Goal: Find contact information: Find contact information

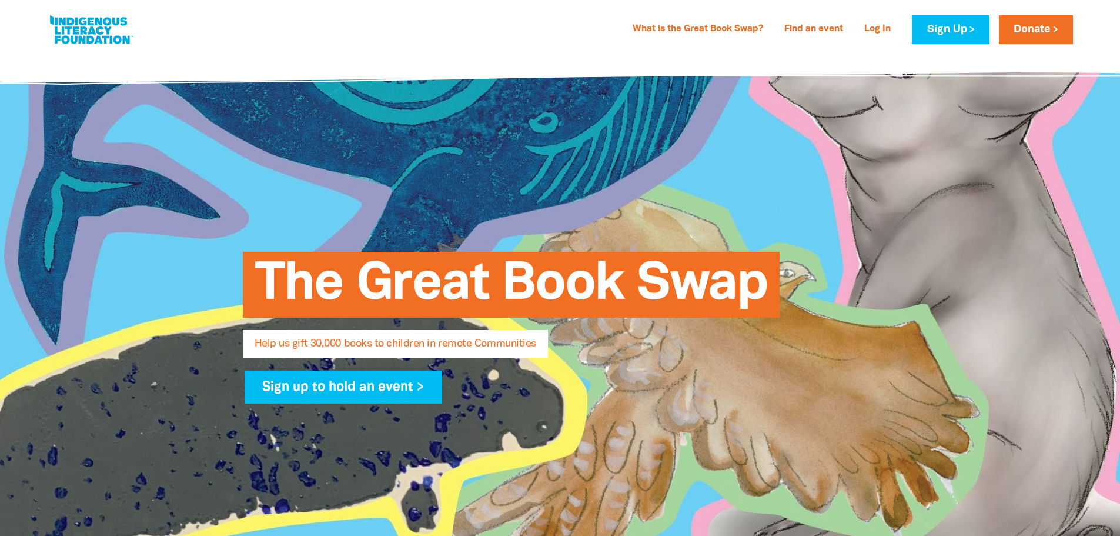
select select "AU"
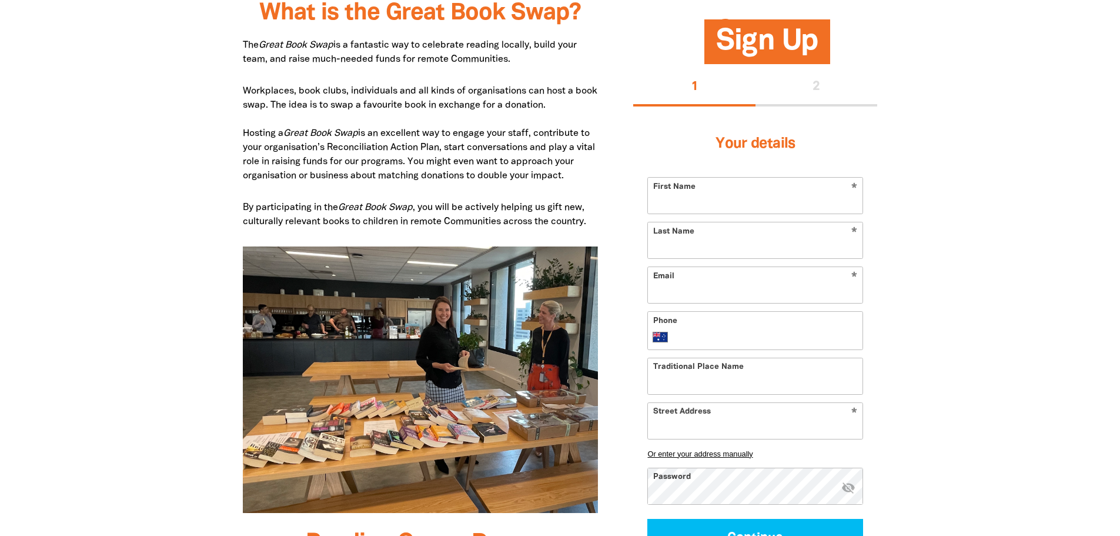
type input "kfilomeno@copyright.com.au"
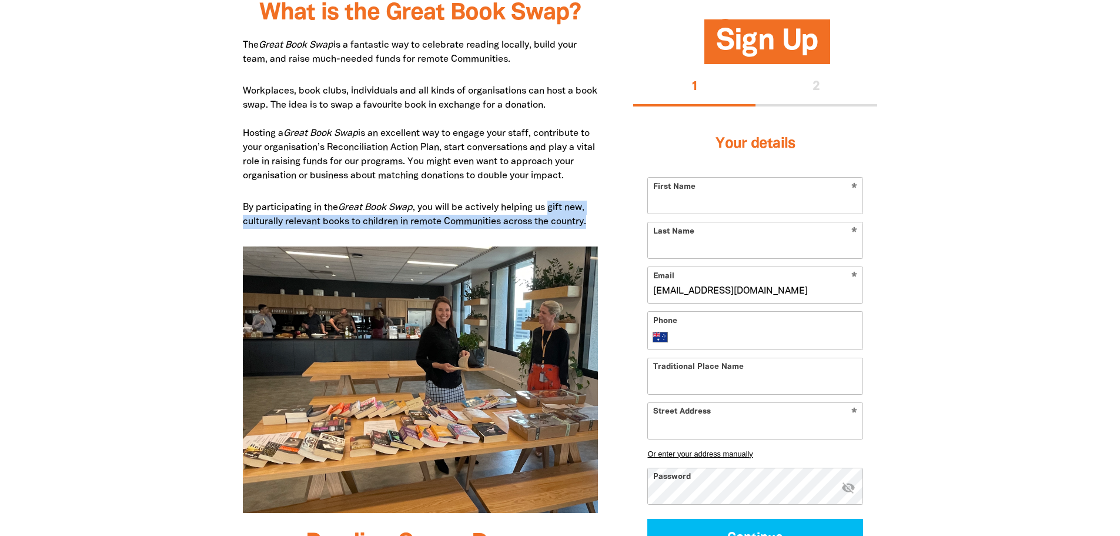
drag, startPoint x: 594, startPoint y: 223, endPoint x: 554, endPoint y: 205, distance: 43.9
click at [554, 205] on p "By participating in the Great Book Swap , you will be actively helping us gift …" at bounding box center [421, 215] width 356 height 28
copy p "gift new, culturally relevant books to children in remote Communities across th…"
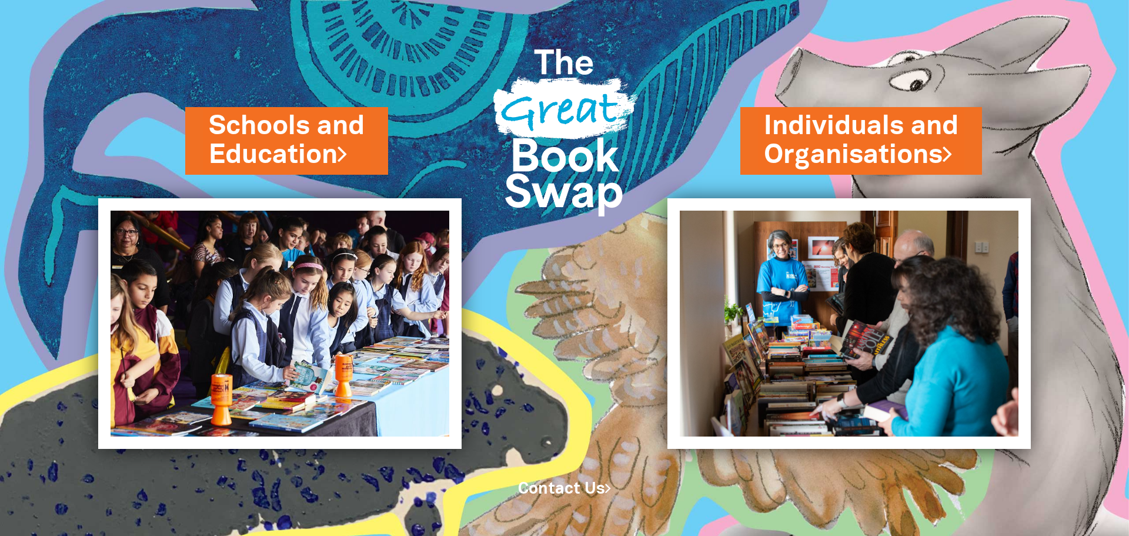
click at [577, 482] on link "Contact Us" at bounding box center [564, 489] width 93 height 15
